Goal: Check status: Check status

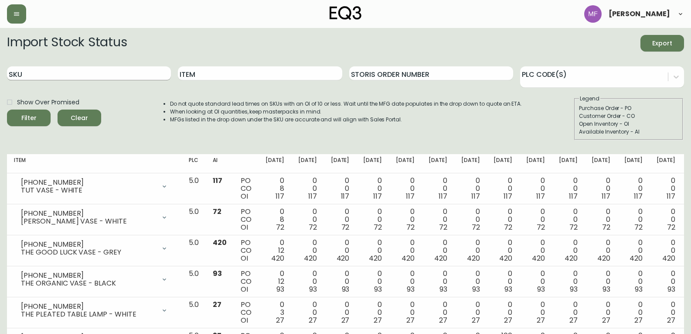
click at [140, 73] on input "SKU" at bounding box center [89, 73] width 164 height 14
click at [7, 109] on button "Filter" at bounding box center [29, 117] width 44 height 17
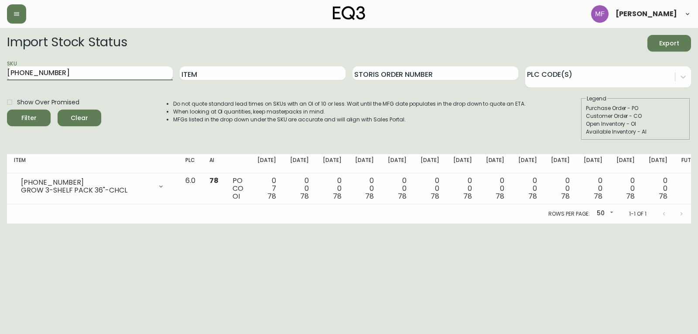
click at [38, 71] on input "[PHONE_NUMBER]" at bounding box center [90, 73] width 166 height 14
click at [7, 109] on button "Filter" at bounding box center [29, 117] width 44 height 17
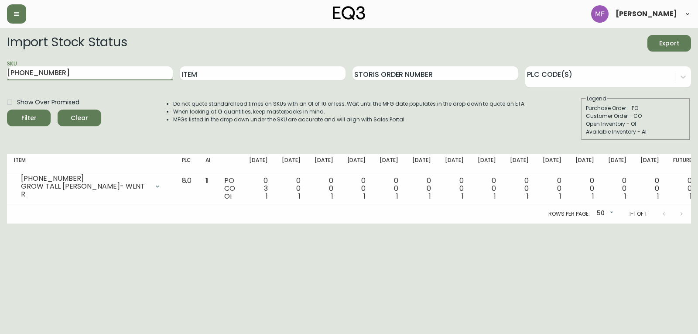
drag, startPoint x: 70, startPoint y: 75, endPoint x: 24, endPoint y: 68, distance: 46.4
click at [24, 68] on input "[PHONE_NUMBER]" at bounding box center [90, 73] width 166 height 14
paste input "7020-619"
drag, startPoint x: 68, startPoint y: 72, endPoint x: 0, endPoint y: 67, distance: 68.2
click at [0, 67] on main "Import Stock Status Export SKU 70207020-619-13 Item Storis Order Number PLC Cod…" at bounding box center [349, 125] width 698 height 195
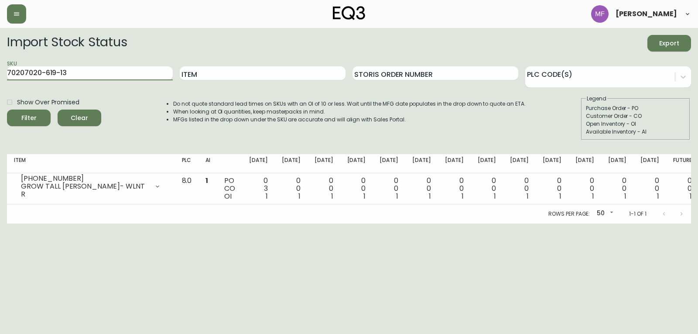
paste input "text"
type input "[PHONE_NUMBER]"
click at [7, 109] on button "Filter" at bounding box center [29, 117] width 44 height 17
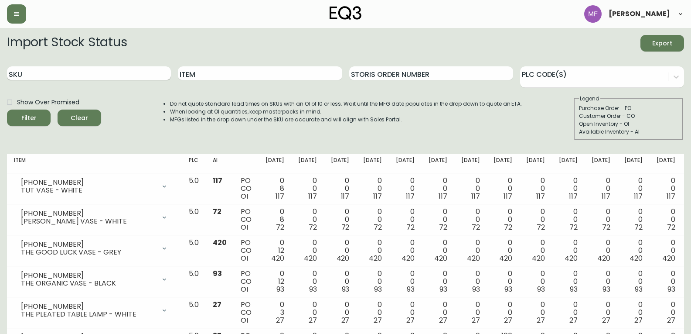
drag, startPoint x: 119, startPoint y: 76, endPoint x: 106, endPoint y: 70, distance: 14.8
click at [117, 73] on input "SKU" at bounding box center [89, 73] width 164 height 14
paste input "[PHONE_NUMBER]"
type input "[PHONE_NUMBER]"
click at [7, 109] on button "Filter" at bounding box center [29, 117] width 44 height 17
